Goal: Find specific page/section: Find specific page/section

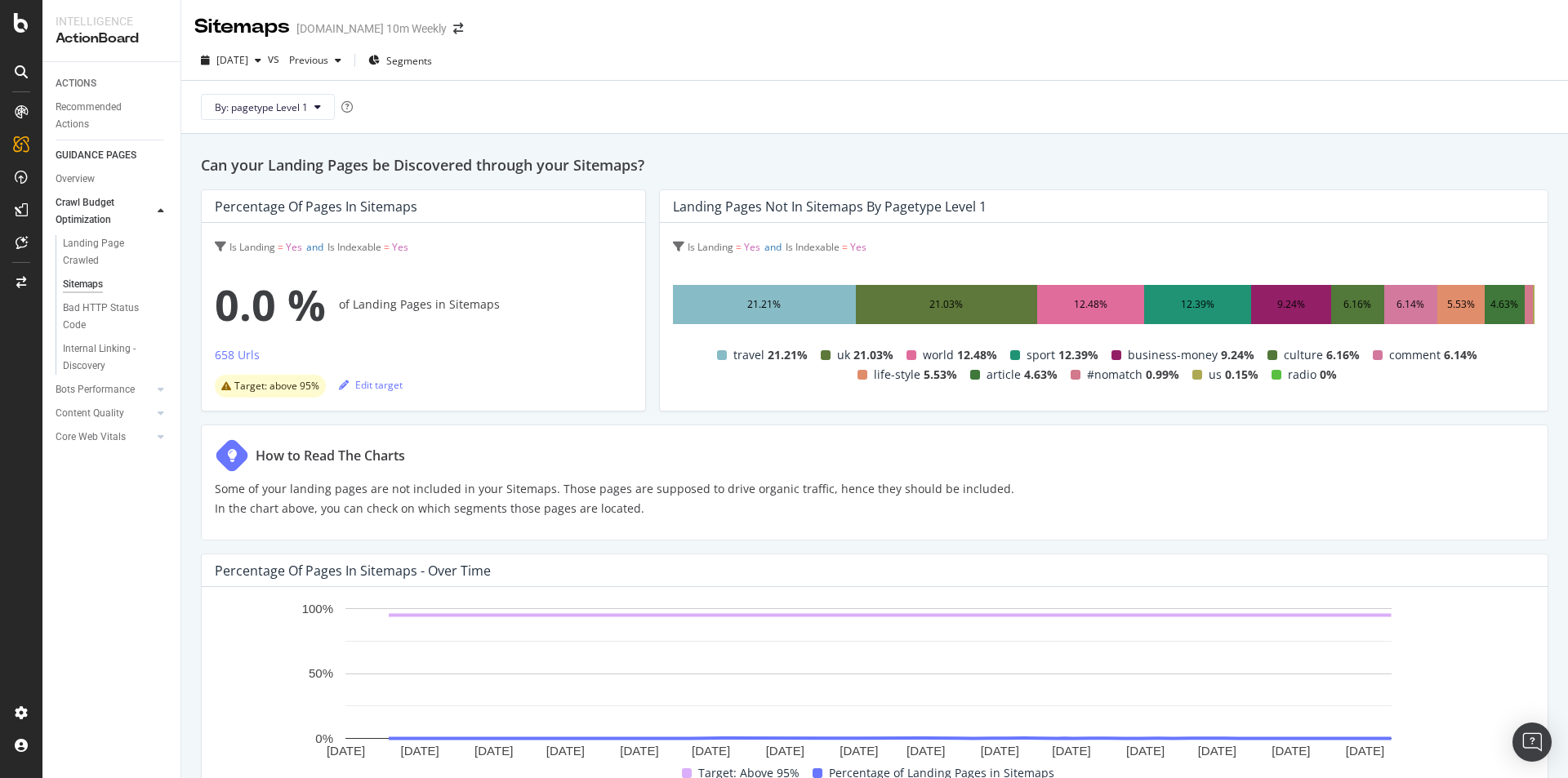
scroll to position [572, 0]
